Goal: Information Seeking & Learning: Learn about a topic

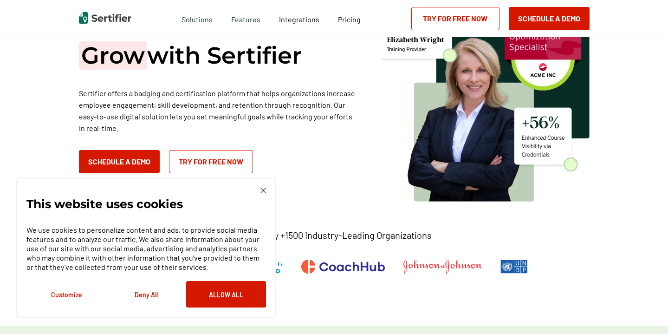
scroll to position [59, 0]
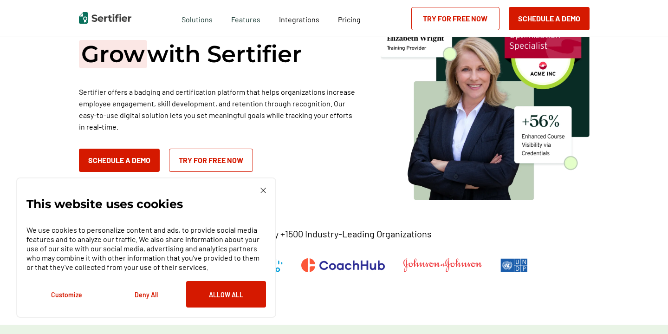
click at [264, 186] on div "This website uses cookies We use cookies to personalize content and ads, to pro…" at bounding box center [146, 247] width 260 height 140
click at [262, 192] on img at bounding box center [263, 190] width 6 height 6
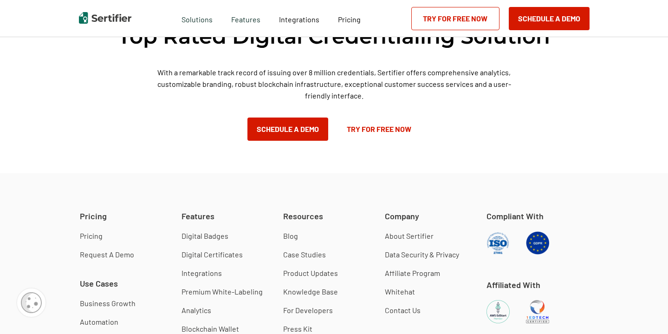
scroll to position [1548, 0]
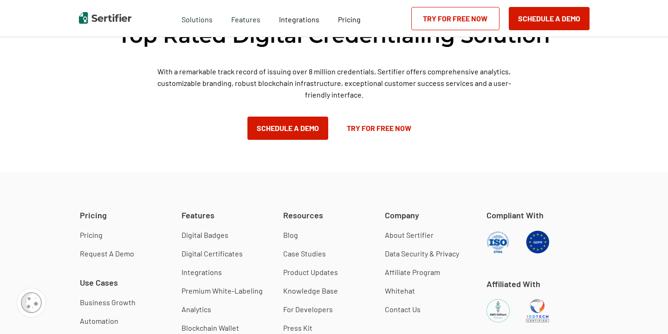
click at [85, 234] on link "Pricing" at bounding box center [91, 234] width 23 height 9
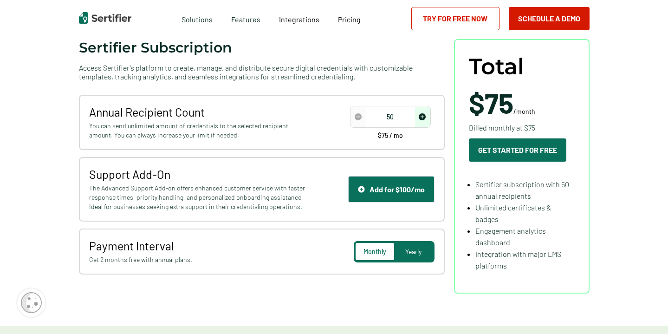
scroll to position [120, 0]
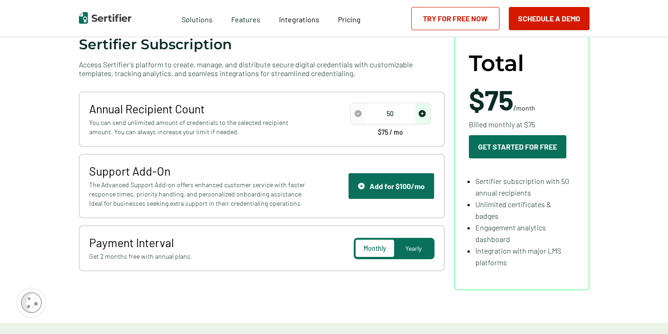
click at [358, 113] on img "decrease number" at bounding box center [358, 113] width 7 height 7
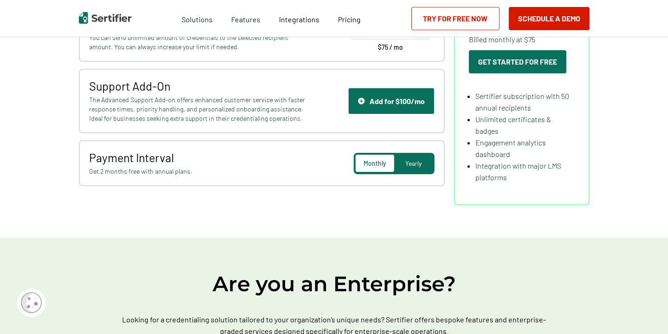
scroll to position [206, 0]
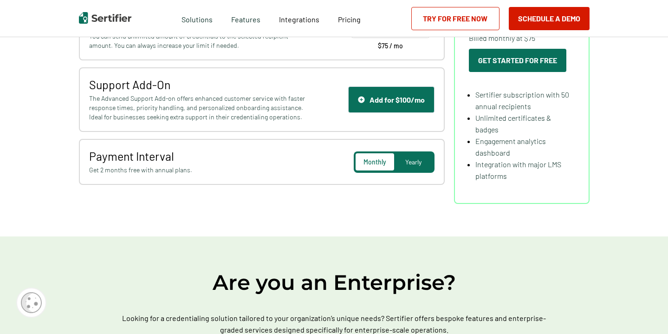
click at [417, 165] on span "Yearly" at bounding box center [413, 162] width 16 height 8
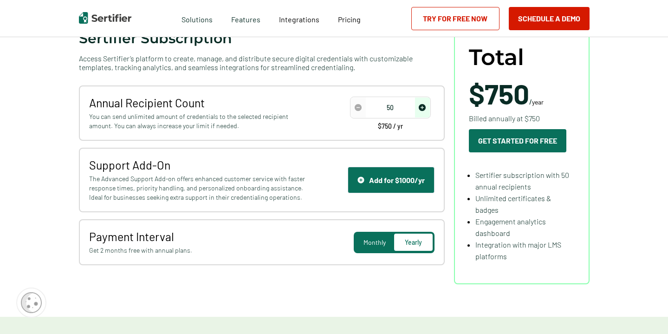
scroll to position [0, 0]
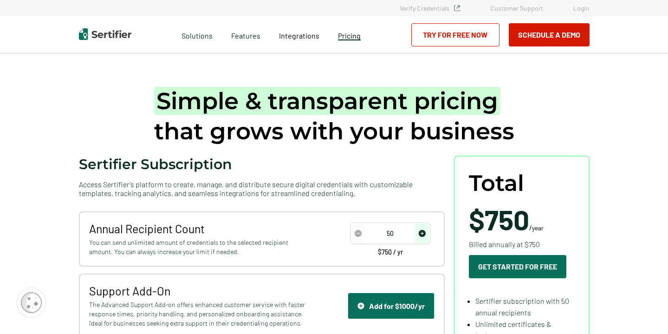
click at [347, 36] on span "Pricing" at bounding box center [349, 35] width 23 height 9
click at [291, 35] on span "Integrations" at bounding box center [299, 35] width 40 height 9
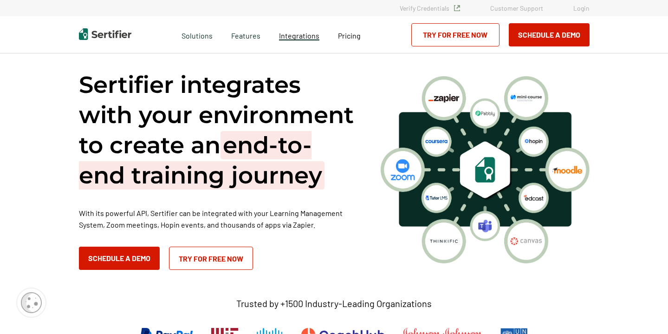
click at [298, 35] on span "Integrations" at bounding box center [299, 35] width 40 height 9
